Goal: Transaction & Acquisition: Book appointment/travel/reservation

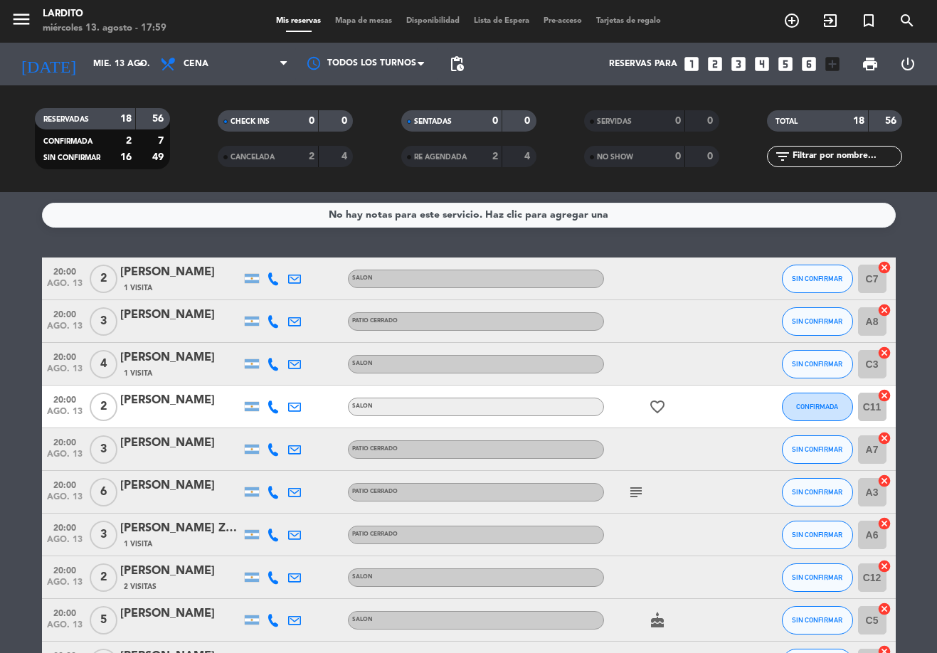
click at [335, 25] on span "Mapa de mesas" at bounding box center [363, 21] width 71 height 8
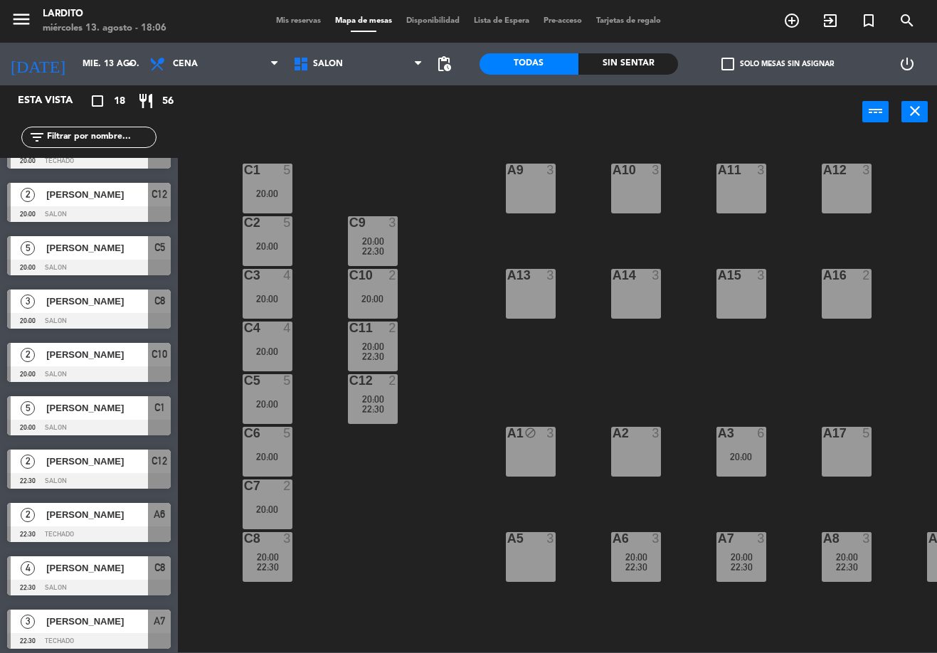
scroll to position [427, 0]
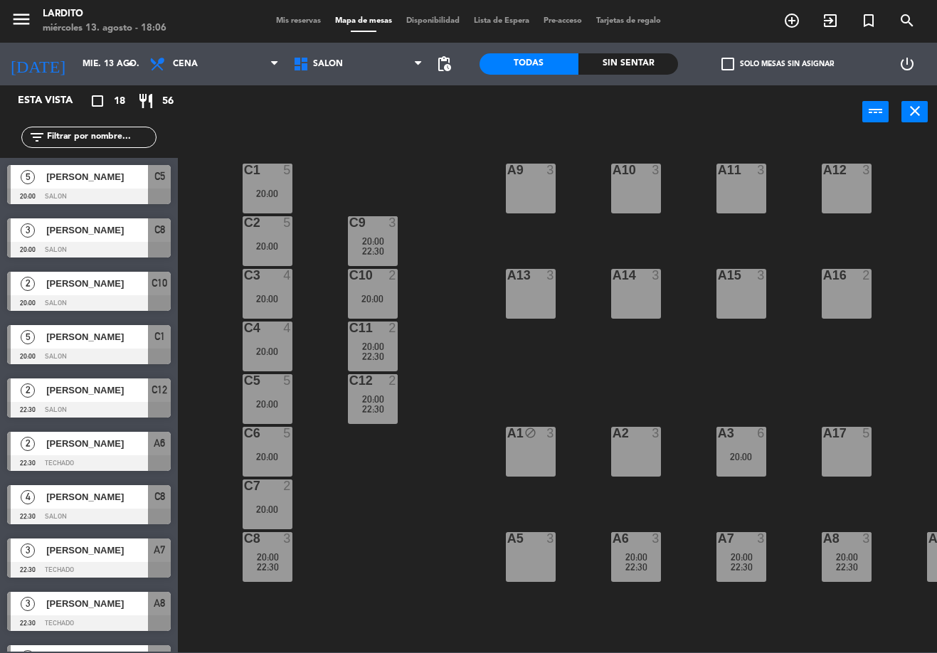
click at [110, 237] on span "[PERSON_NAME]" at bounding box center [97, 230] width 102 height 15
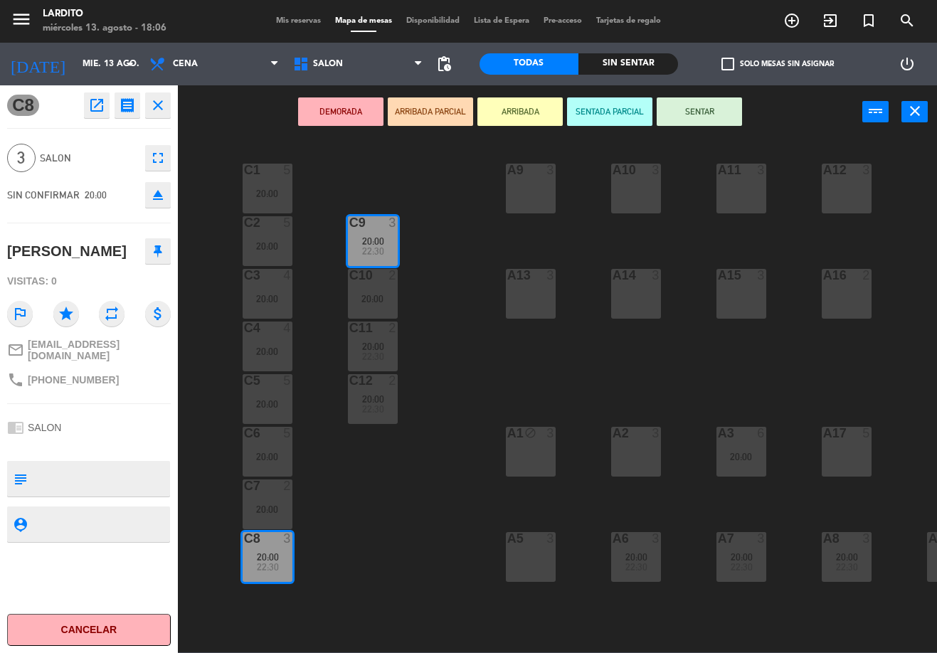
click at [184, 176] on div "C8 open_in_new receipt 8:00 PM mié., 13 ago. 3 personas [PERSON_NAME] Mesa C8+C…" at bounding box center [88, 369] width 199 height 568
click at [154, 112] on icon "close" at bounding box center [157, 105] width 17 height 17
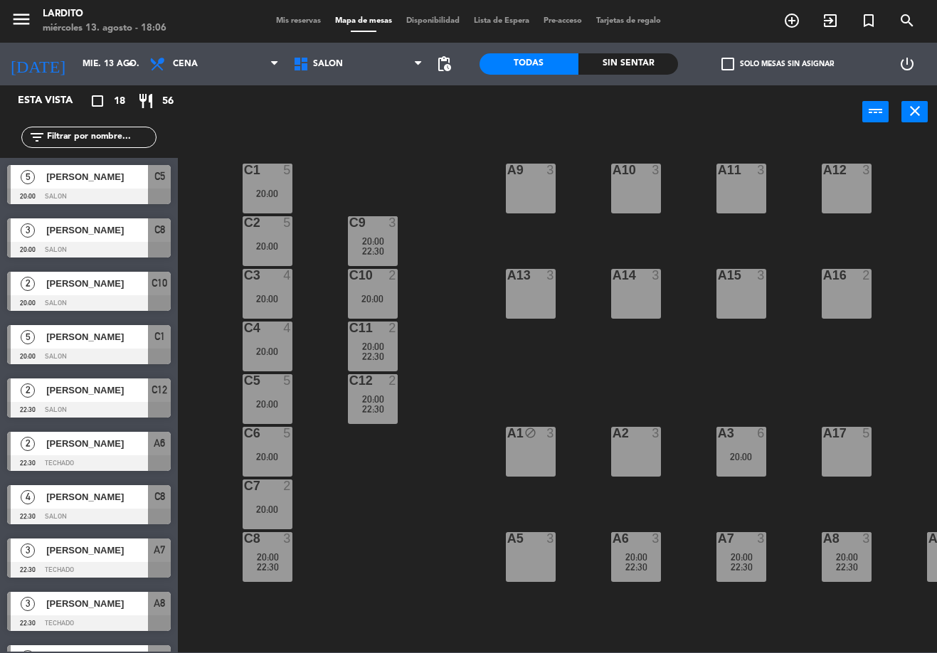
scroll to position [467, 0]
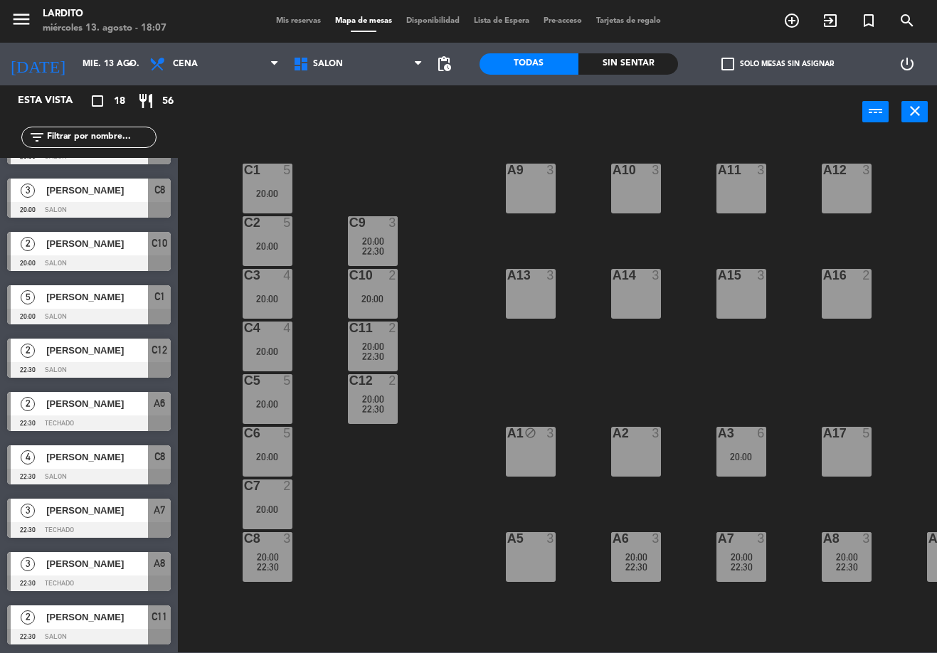
click at [441, 73] on span "pending_actions" at bounding box center [444, 64] width 28 height 28
click at [449, 68] on span "pending_actions" at bounding box center [443, 64] width 17 height 17
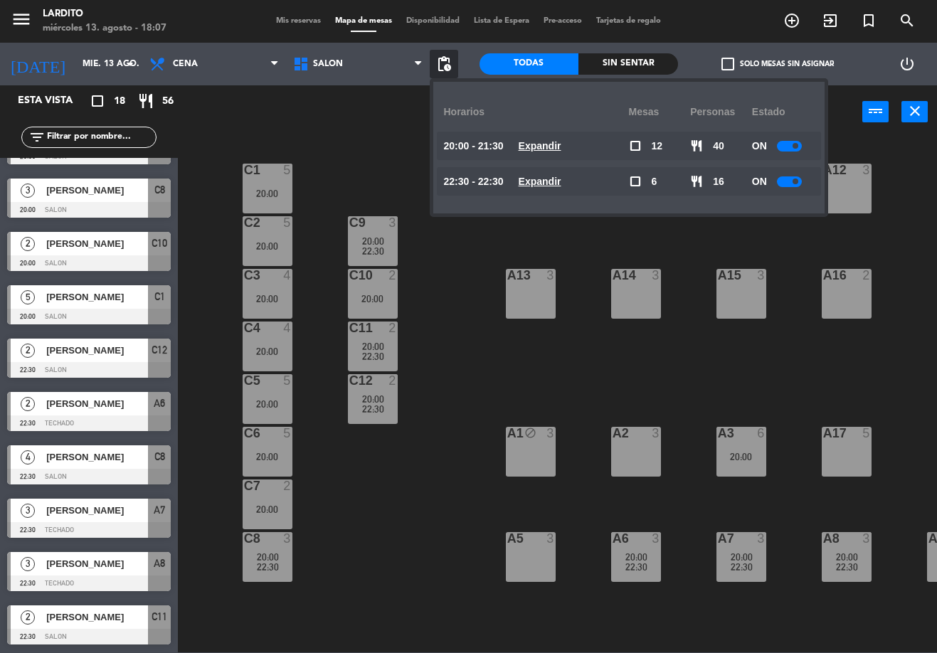
click at [781, 182] on div at bounding box center [789, 181] width 25 height 11
click at [810, 337] on div "C1 5 20:00 A9 3 A10 3 A11 3 A12 3 C2 5 20:00 C9 3 20:00 22:30 C13 lock 3 C3 4 2…" at bounding box center [562, 395] width 750 height 514
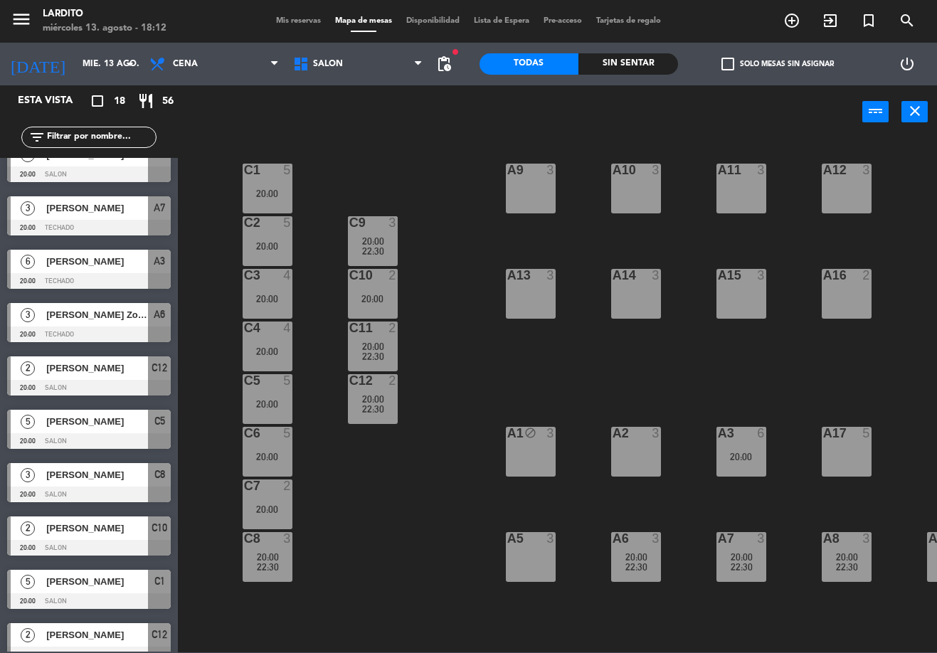
scroll to position [0, 0]
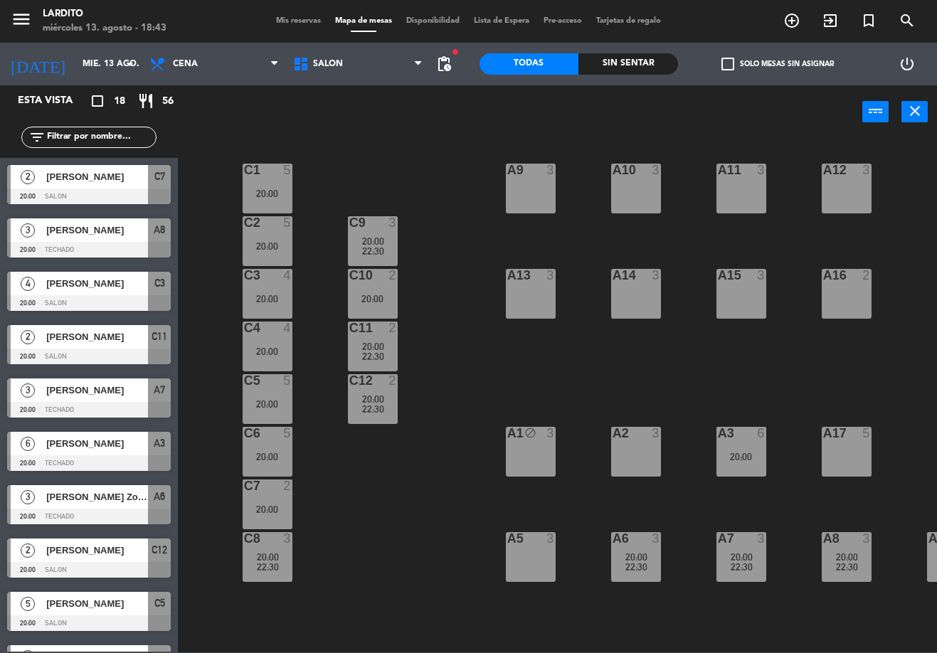
click at [440, 74] on span "pending_actions" at bounding box center [444, 64] width 28 height 28
click at [448, 65] on span "pending_actions" at bounding box center [443, 64] width 17 height 17
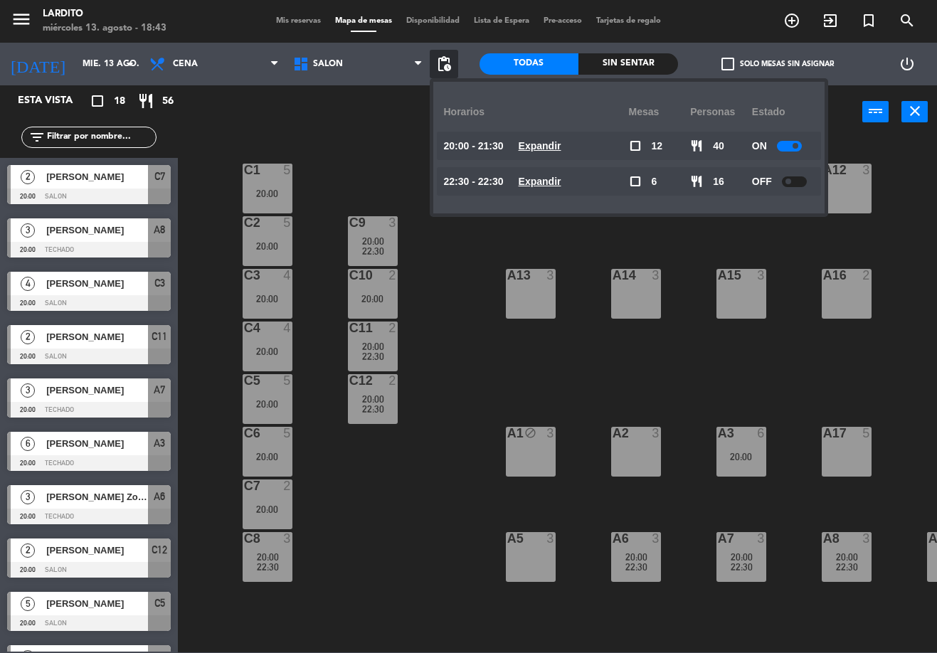
click at [783, 141] on div at bounding box center [789, 146] width 25 height 11
click at [791, 315] on div "C1 5 20:00 A9 3 A10 3 A11 3 A12 3 C2 5 20:00 C9 3 20:00 22:30 C13 lock 3 C3 4 2…" at bounding box center [562, 395] width 750 height 514
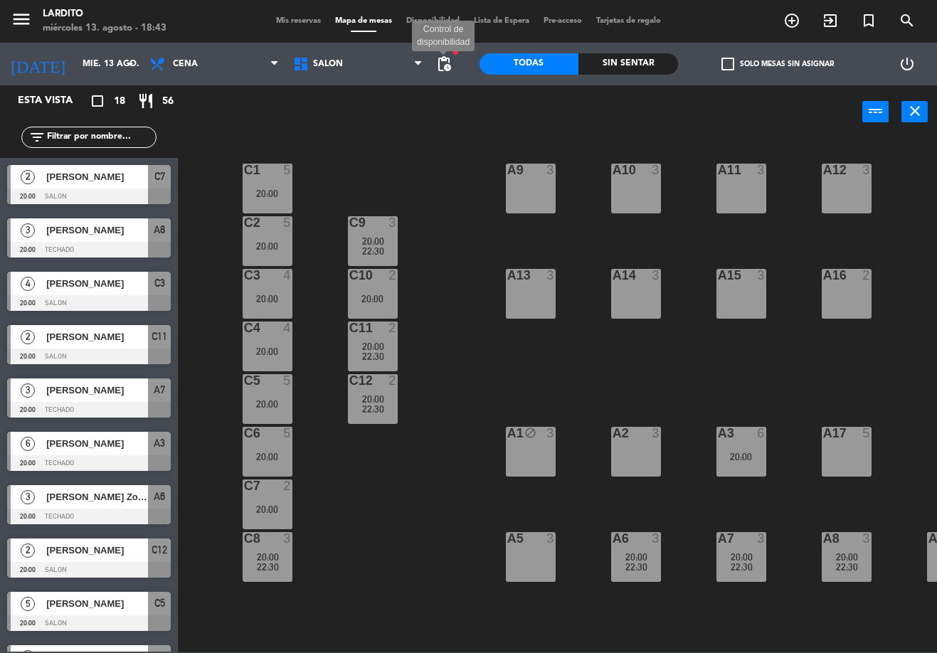
click at [436, 72] on span "pending_actions" at bounding box center [443, 64] width 17 height 17
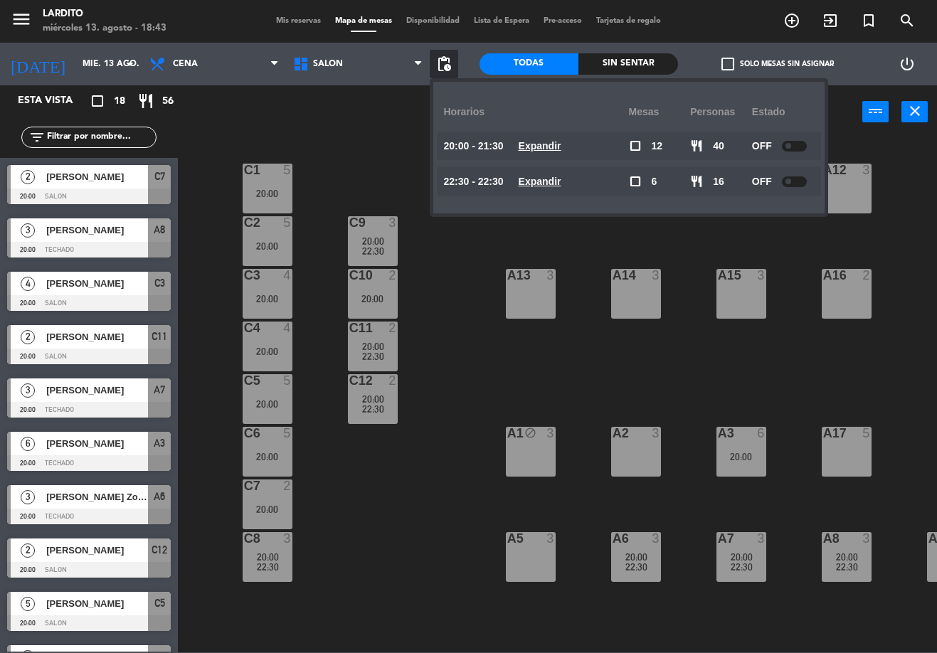
click at [438, 72] on span "pending_actions" at bounding box center [443, 64] width 17 height 17
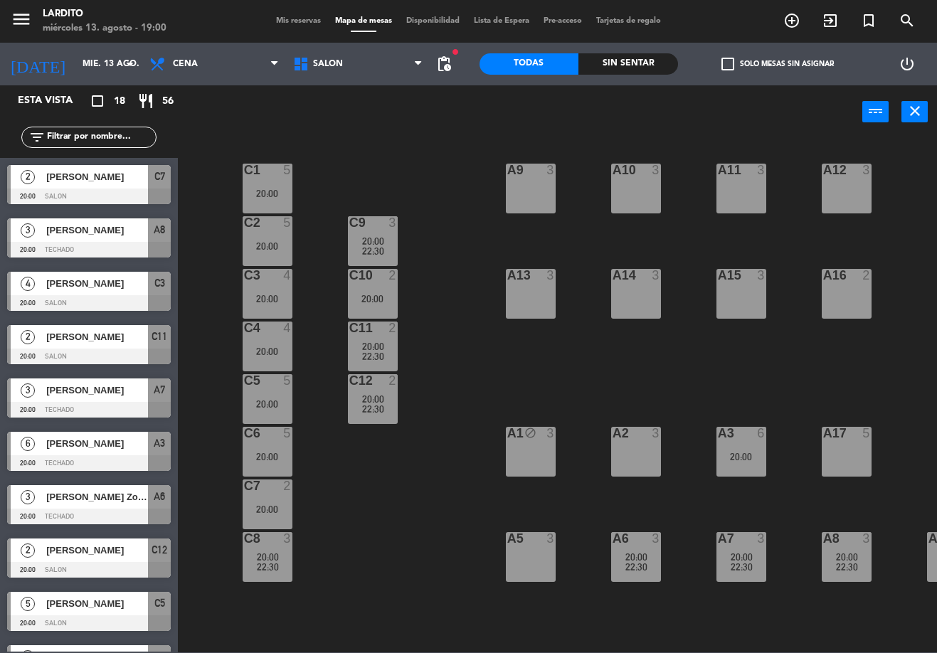
click at [430, 66] on span "pending_actions" at bounding box center [444, 64] width 28 height 28
click at [437, 67] on span "pending_actions" at bounding box center [443, 64] width 17 height 17
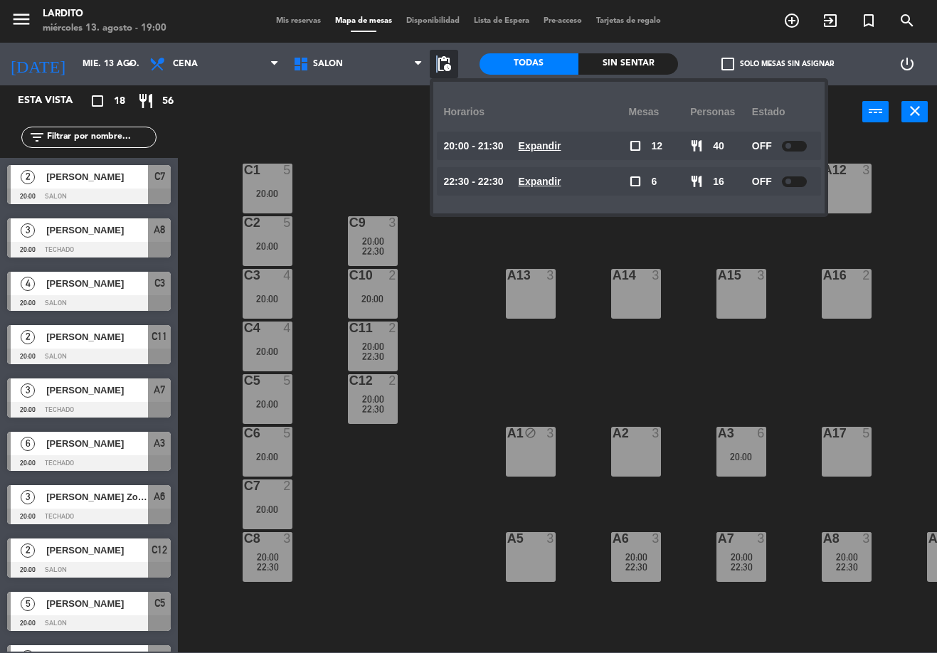
click at [437, 67] on span "pending_actions" at bounding box center [443, 64] width 17 height 17
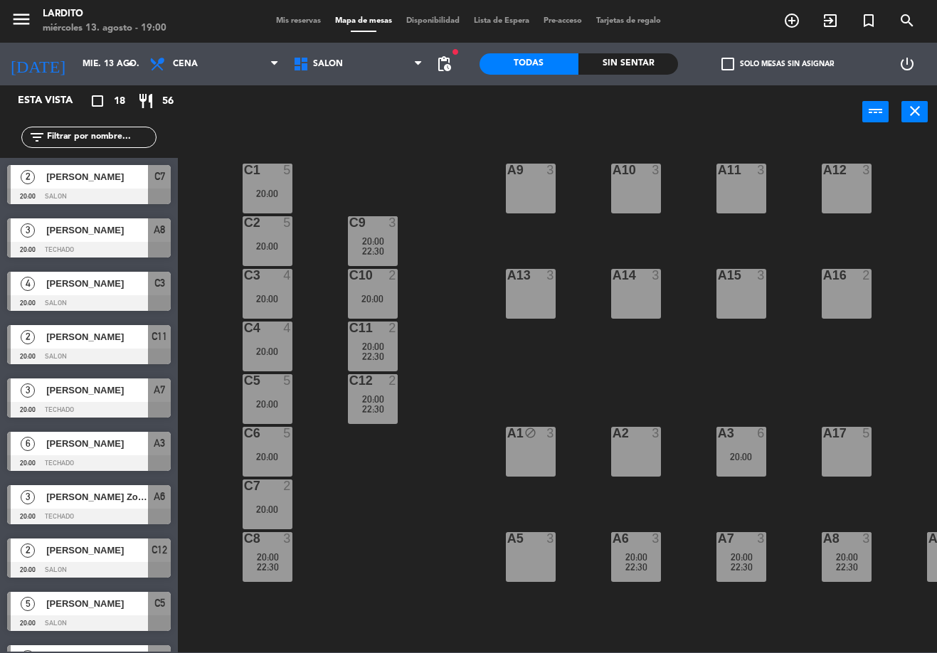
click at [427, 228] on div "C1 5 20:00 A9 3 A10 3 A11 3 A12 3 C2 5 20:00 C9 3 20:00 22:30 C13 lock 3 C3 4 2…" at bounding box center [562, 395] width 750 height 514
click at [96, 60] on input "mié. 13 ago." at bounding box center [135, 64] width 120 height 24
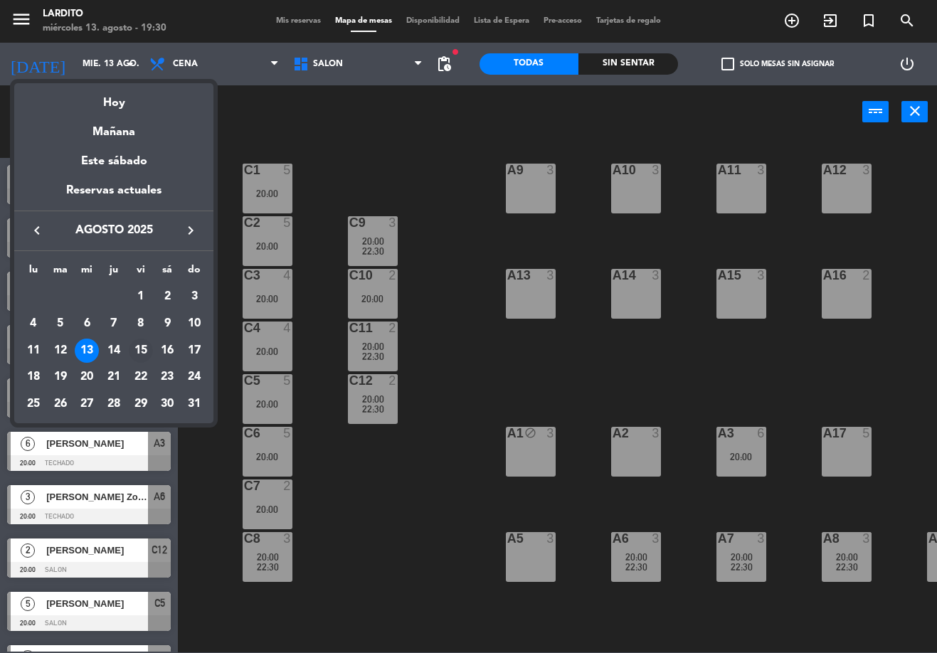
click at [142, 347] on div "15" at bounding box center [141, 351] width 24 height 24
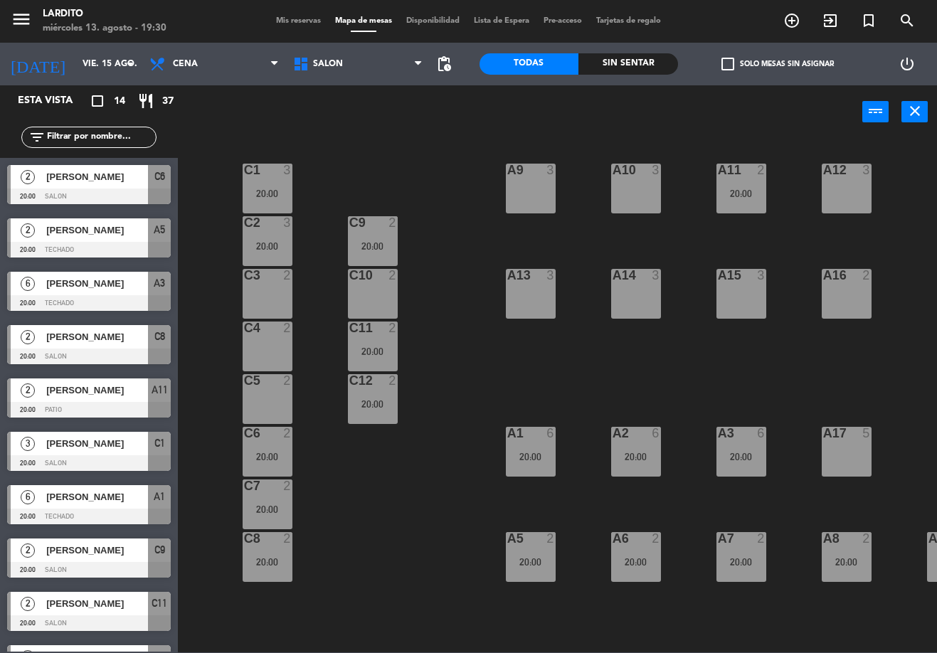
scroll to position [253, 0]
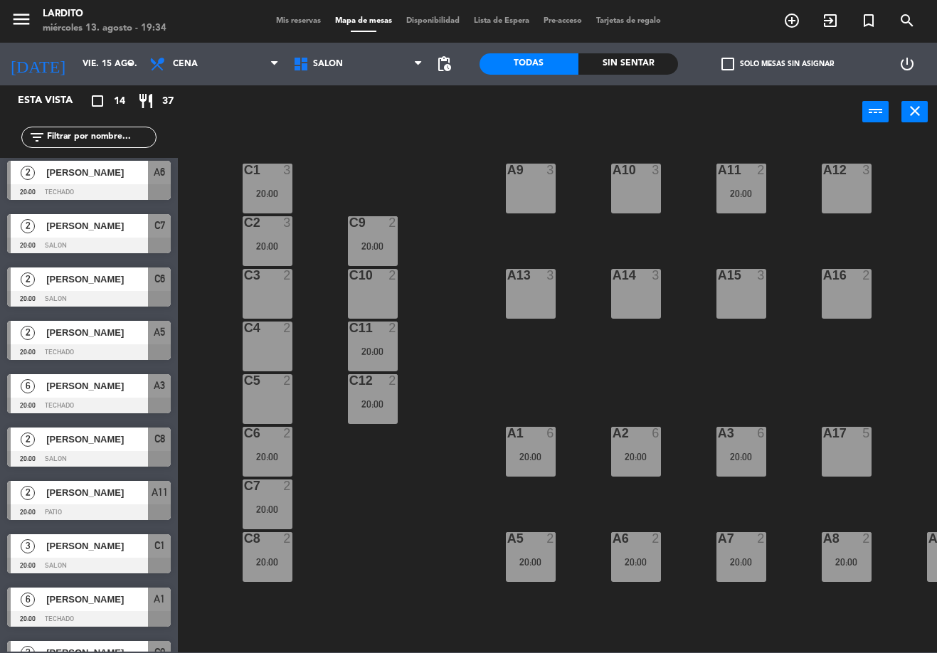
click at [189, 507] on div "C1 3 20:00 A9 3 A10 3 A11 2 20:00 A12 3 C2 3 20:00 C9 2 20:00 C13 lock 3 C3 2 C…" at bounding box center [562, 395] width 750 height 514
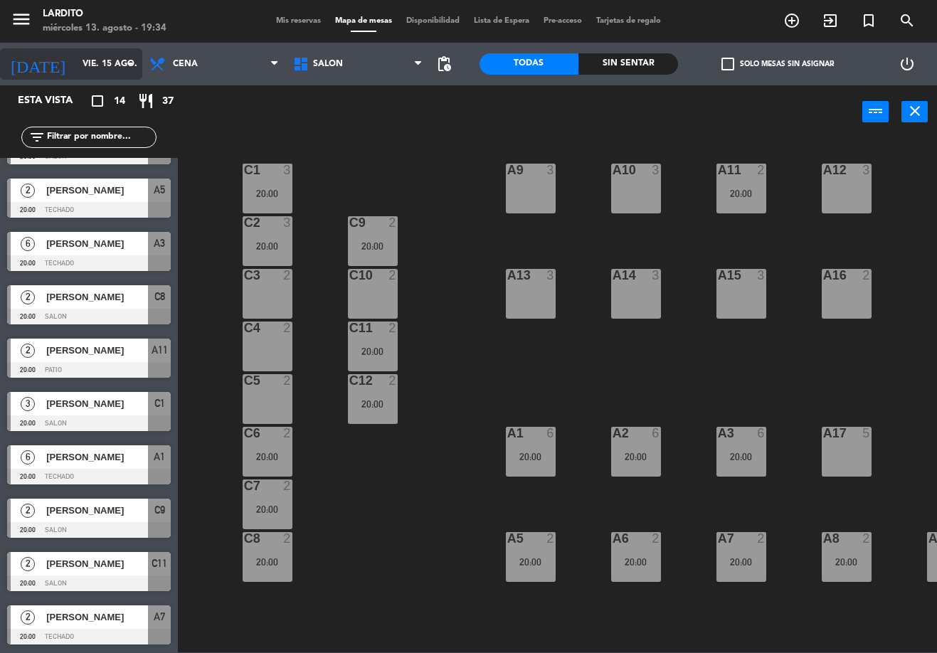
click at [80, 67] on input "vie. 15 ago." at bounding box center [135, 64] width 120 height 24
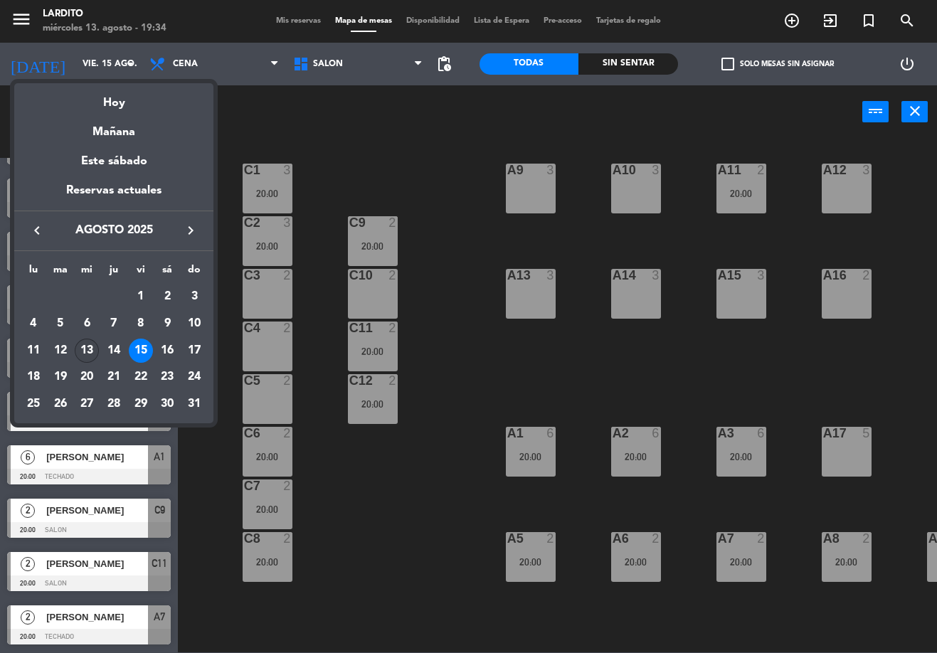
click at [89, 356] on div "13" at bounding box center [87, 351] width 24 height 24
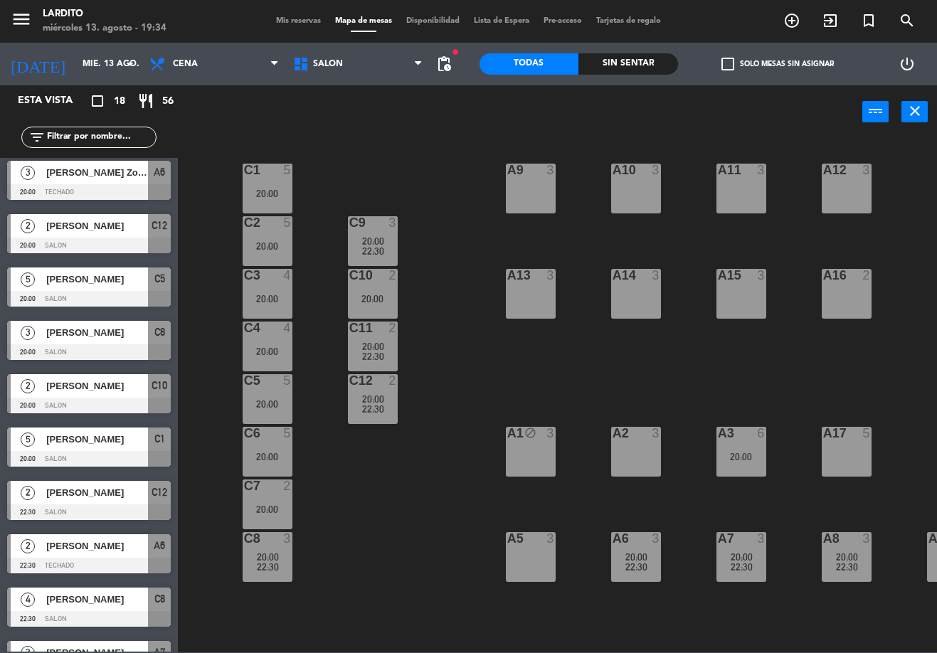
scroll to position [467, 0]
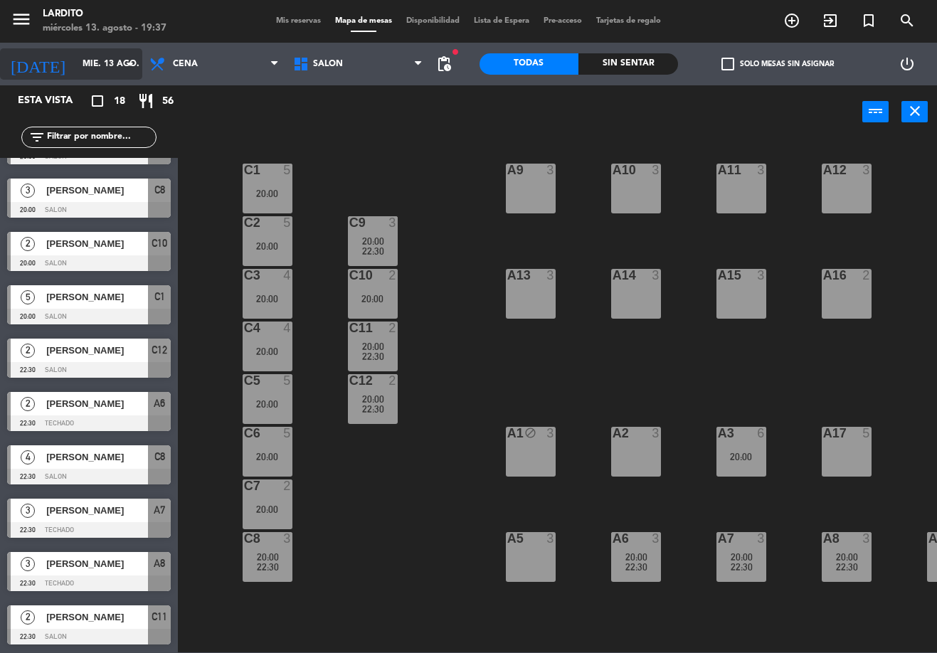
click at [110, 63] on input "mié. 13 ago." at bounding box center [135, 64] width 120 height 24
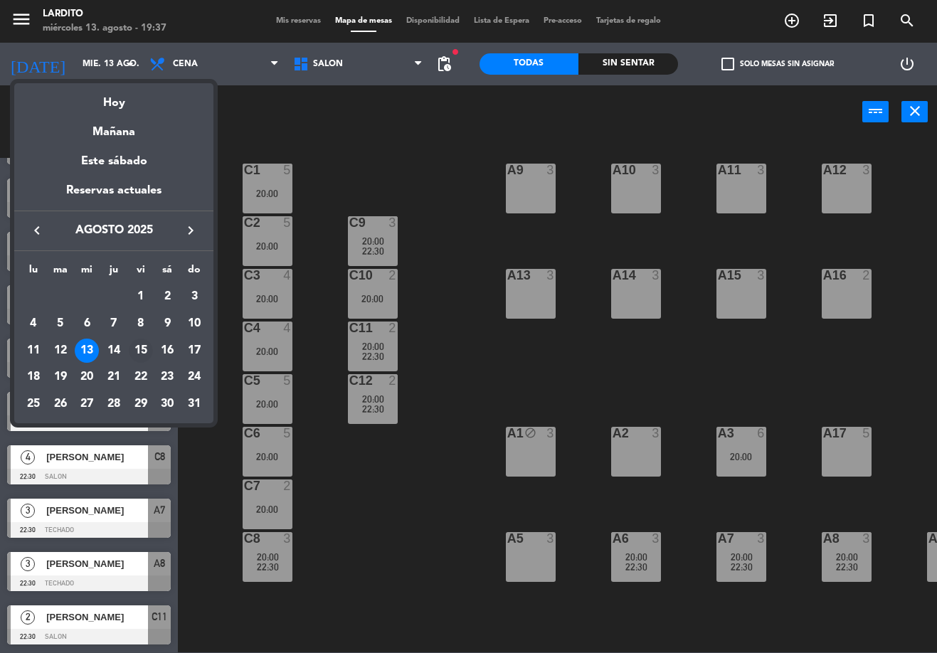
click at [137, 355] on div "15" at bounding box center [141, 351] width 24 height 24
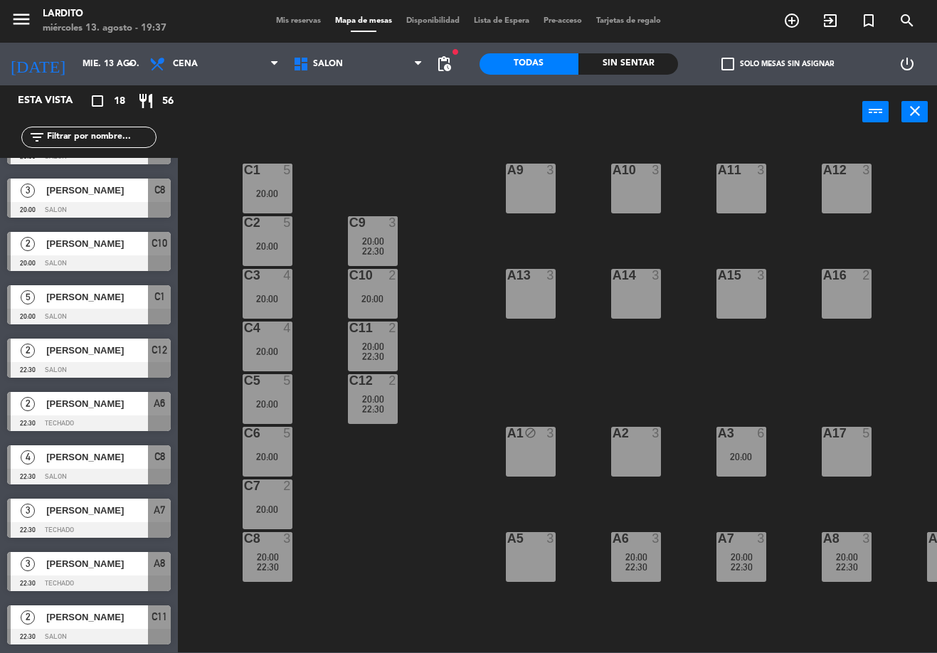
type input "vie. 15 ago."
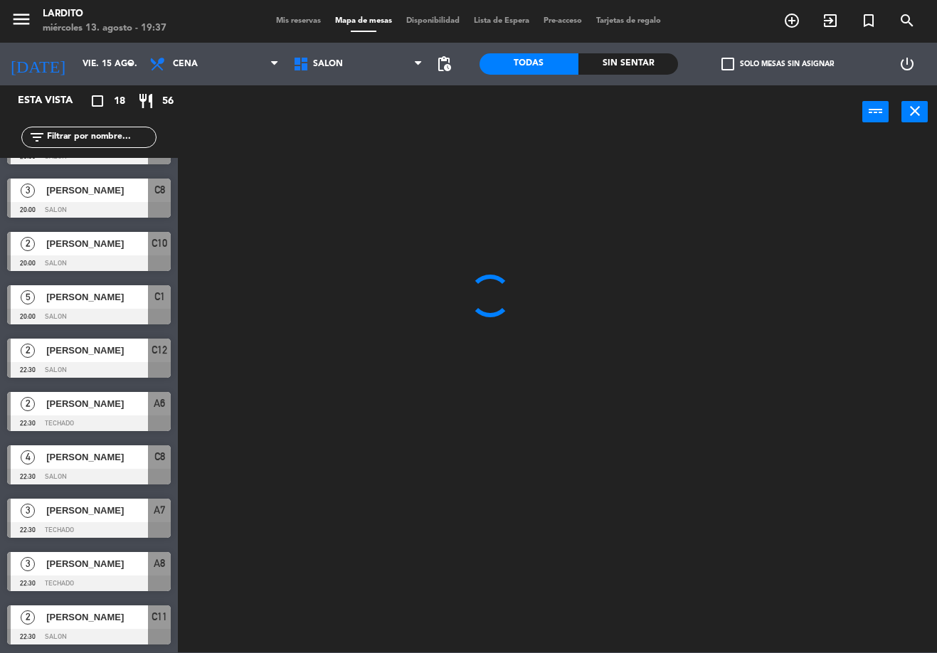
scroll to position [253, 0]
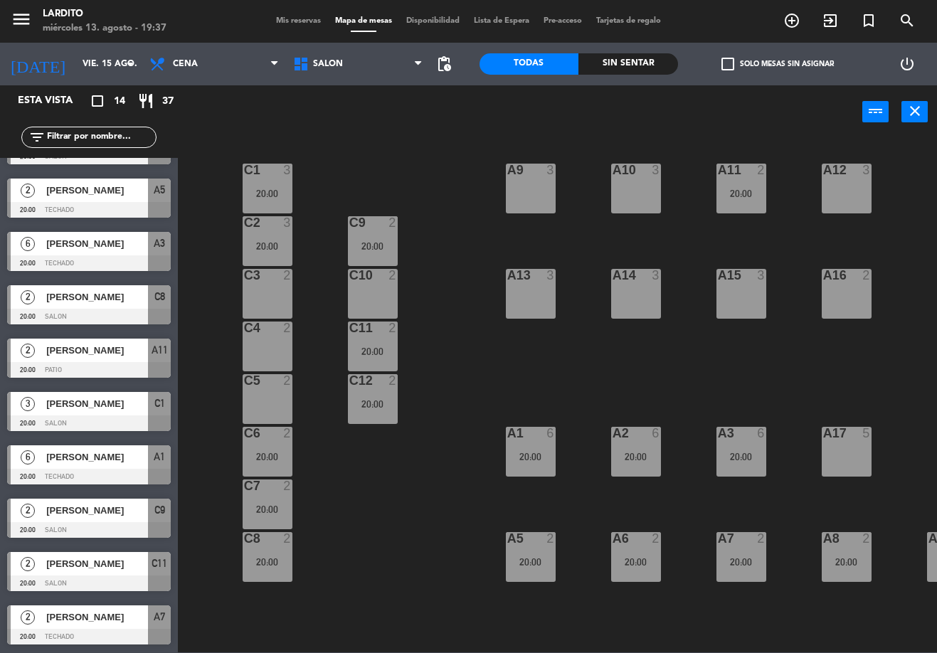
click at [265, 299] on div "C3 2" at bounding box center [268, 294] width 50 height 50
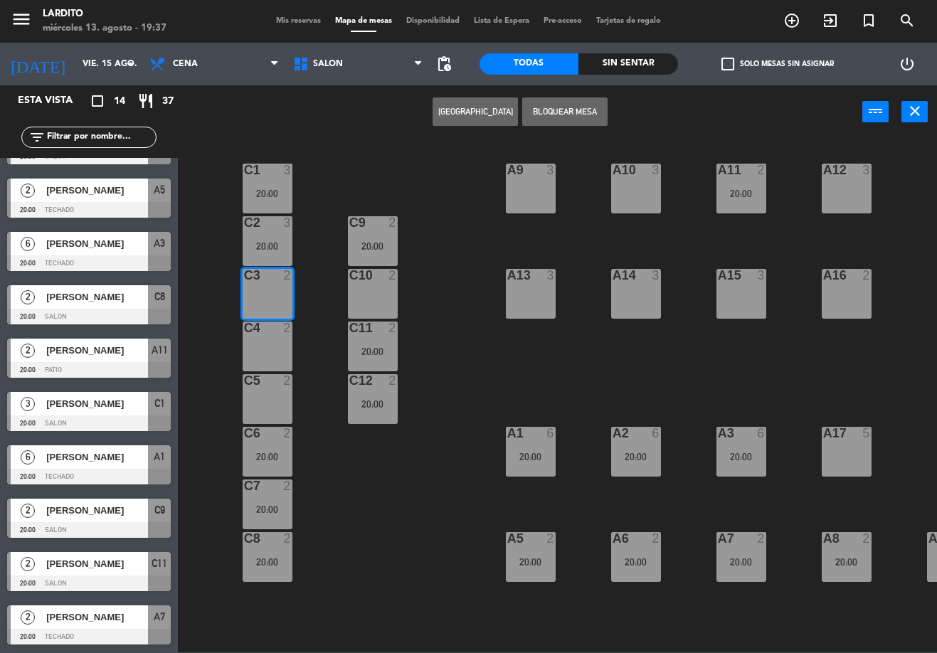
click at [258, 346] on div "C4 2" at bounding box center [268, 347] width 50 height 50
click at [472, 112] on button "[GEOGRAPHIC_DATA]" at bounding box center [475, 111] width 85 height 28
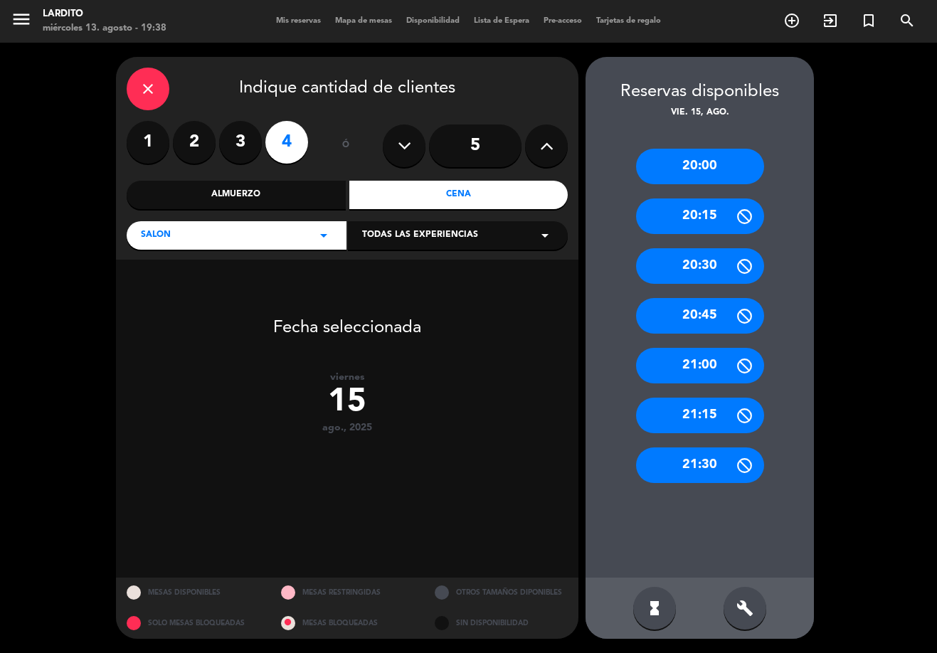
click at [705, 167] on div "20:00" at bounding box center [700, 167] width 128 height 36
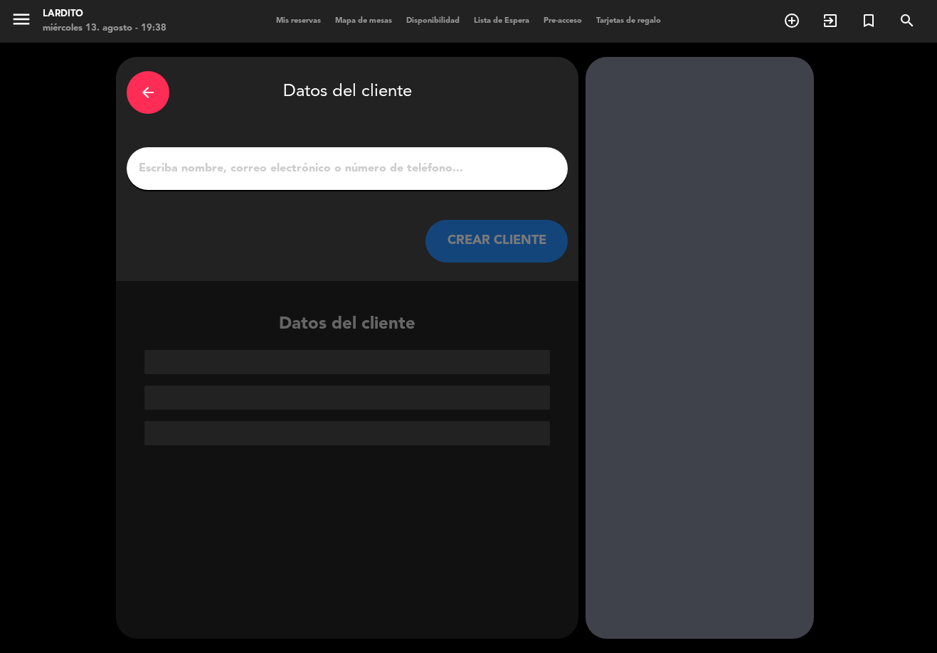
click at [312, 169] on input "1" at bounding box center [347, 169] width 420 height 20
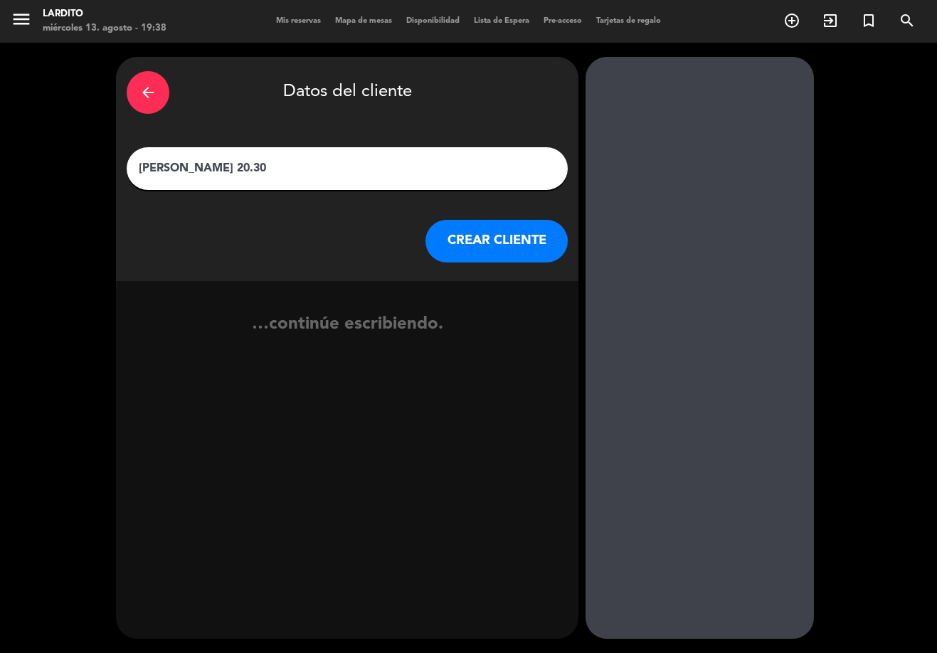
type input "[PERSON_NAME] 20.30"
click at [509, 233] on button "CREAR CLIENTE" at bounding box center [497, 241] width 142 height 43
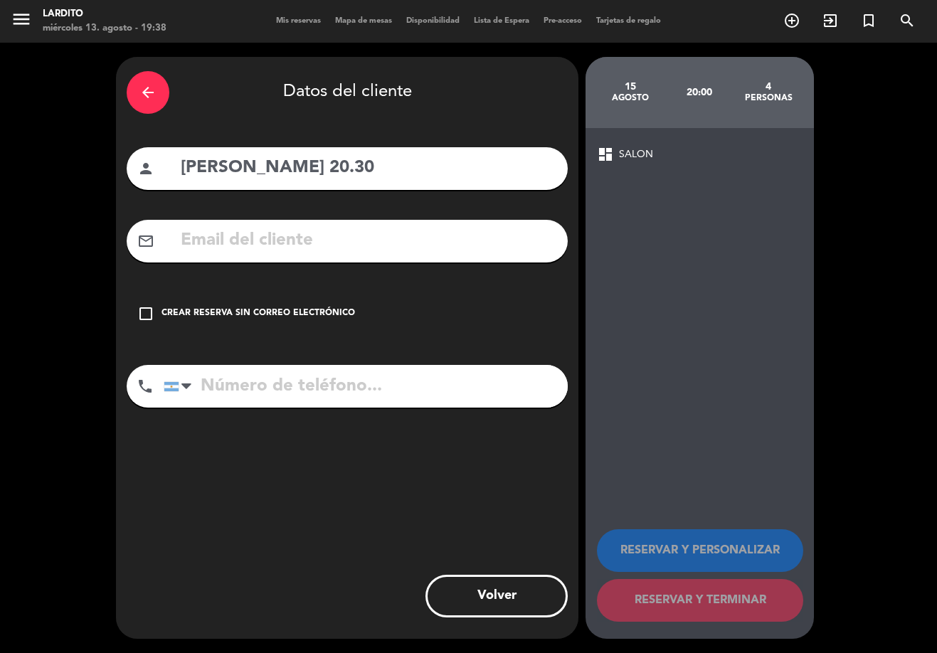
click at [280, 308] on div "Crear reserva sin correo electrónico" at bounding box center [259, 314] width 194 height 14
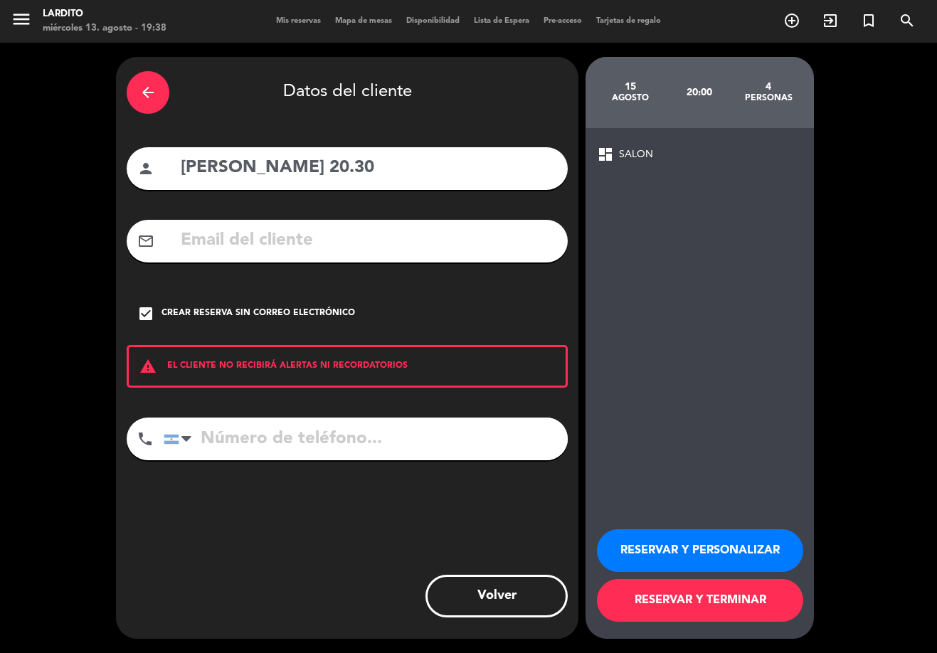
click at [651, 599] on button "RESERVAR Y TERMINAR" at bounding box center [700, 600] width 206 height 43
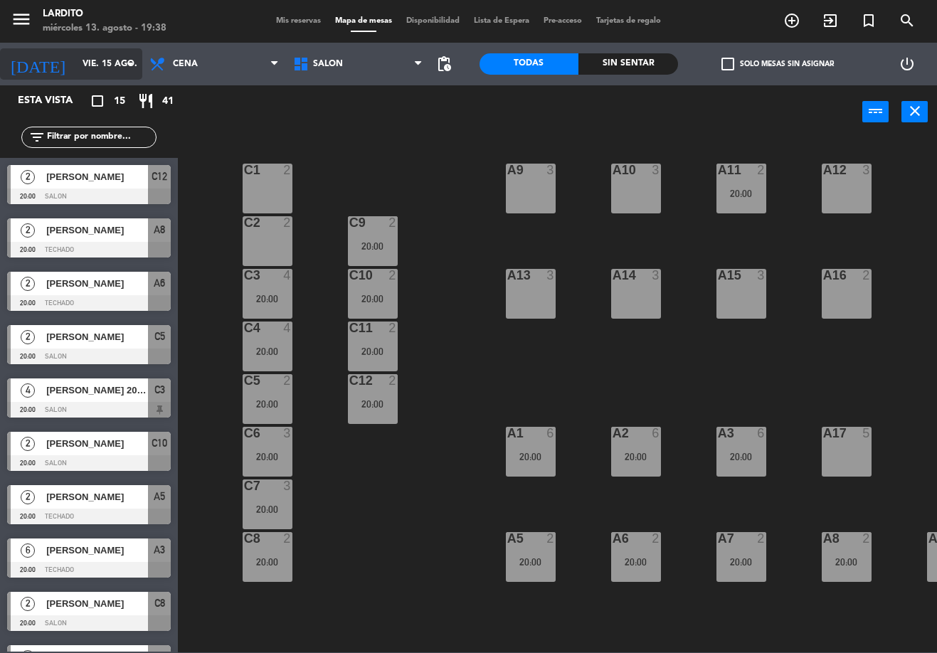
click at [100, 73] on input "vie. 15 ago." at bounding box center [135, 64] width 120 height 24
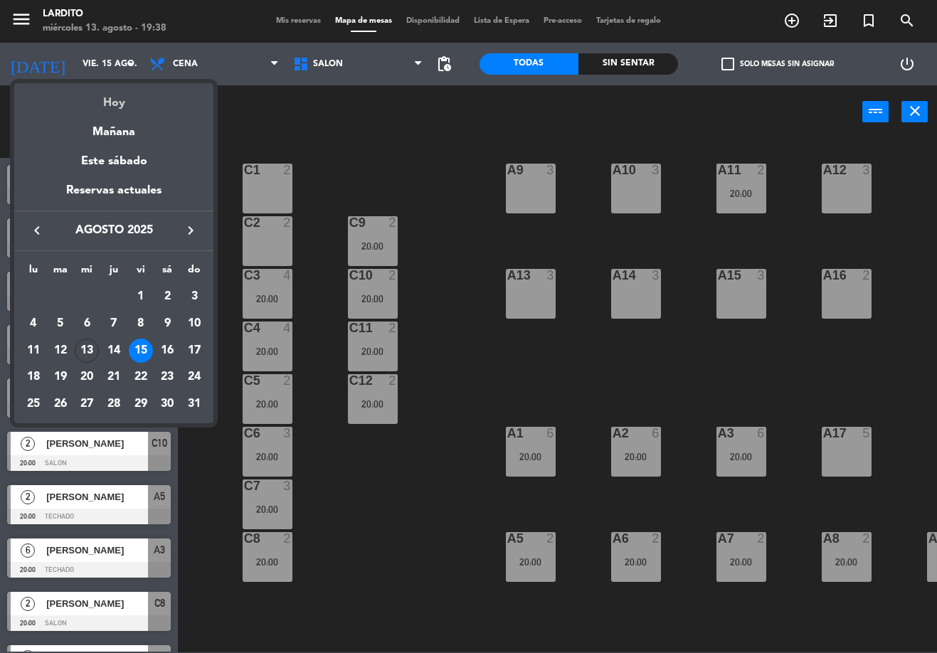
click at [119, 107] on div "Hoy" at bounding box center [113, 97] width 199 height 29
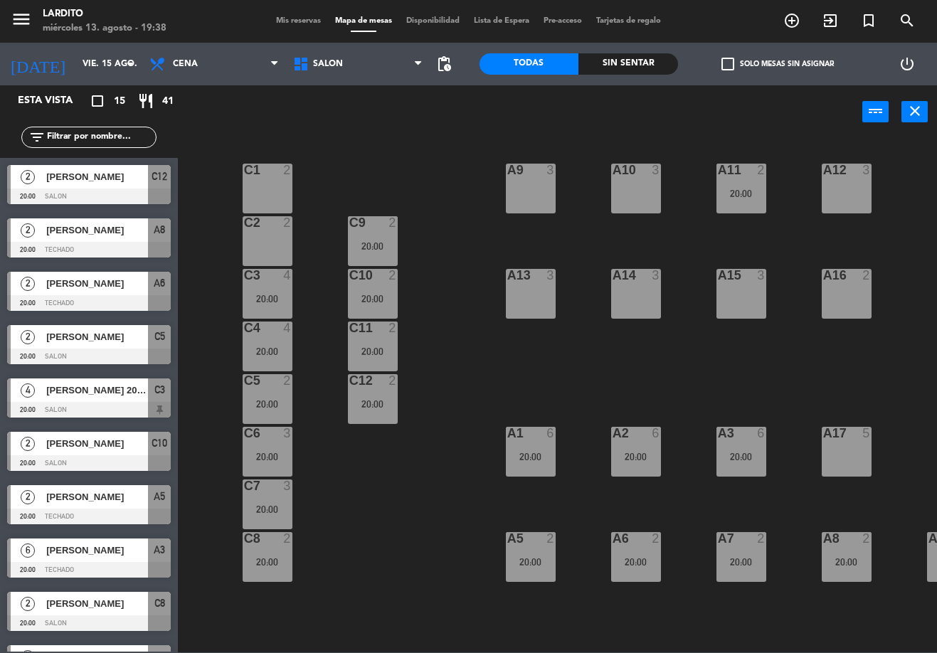
type input "mié. 13 ago."
